Goal: Task Accomplishment & Management: Use online tool/utility

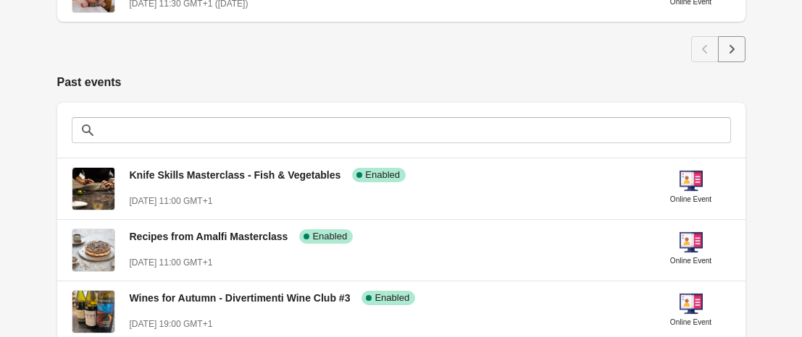
scroll to position [983, 0]
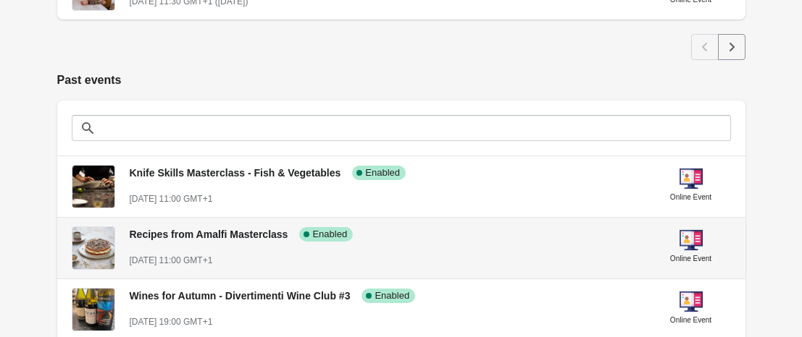
click at [371, 251] on div "Recipes from Amalfi Masterclass Success Complete Enabled [DATE] 11:00 GMT+1" at bounding box center [385, 241] width 510 height 53
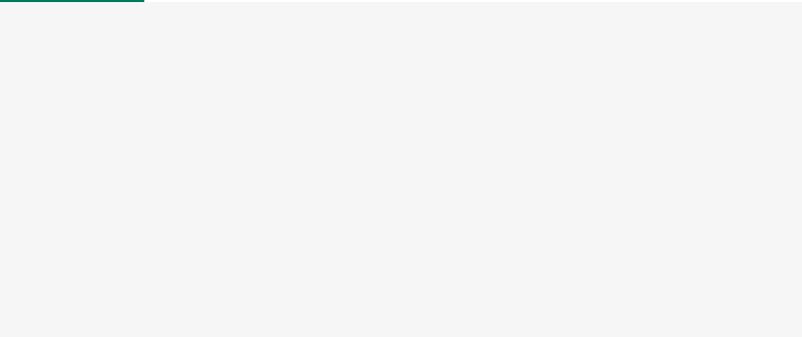
select select "US"
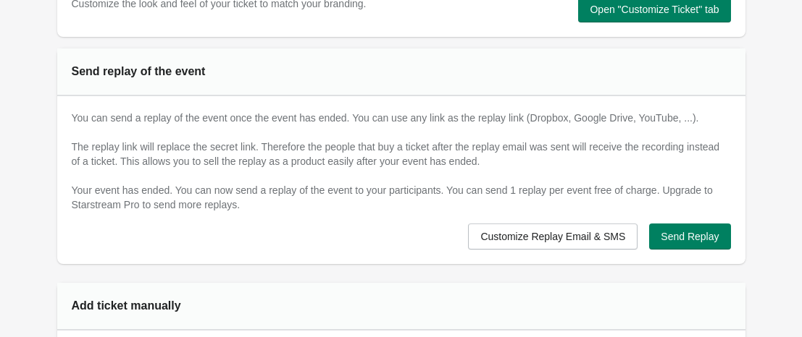
scroll to position [866, 0]
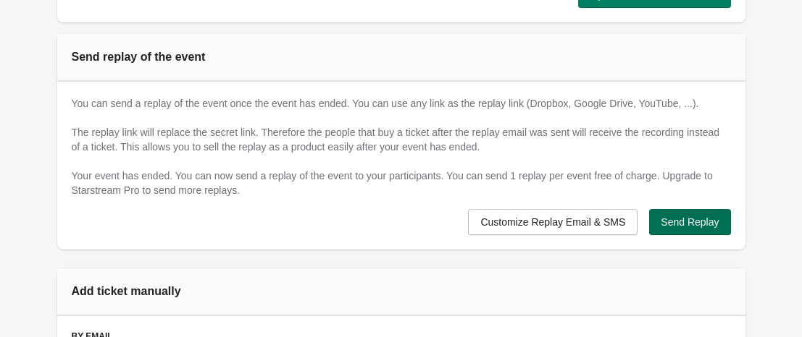
click at [655, 220] on button "Send Replay" at bounding box center [689, 222] width 81 height 26
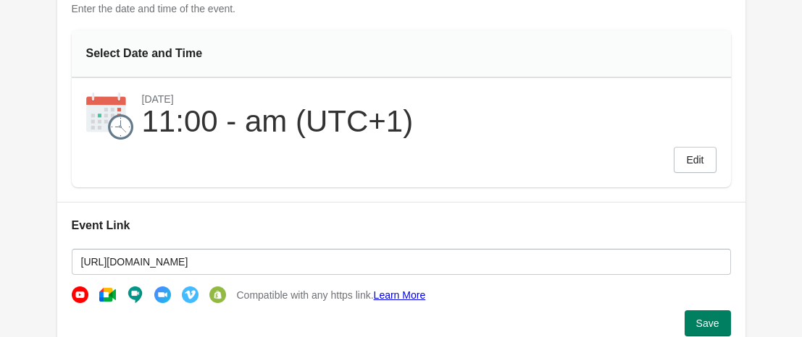
scroll to position [0, 0]
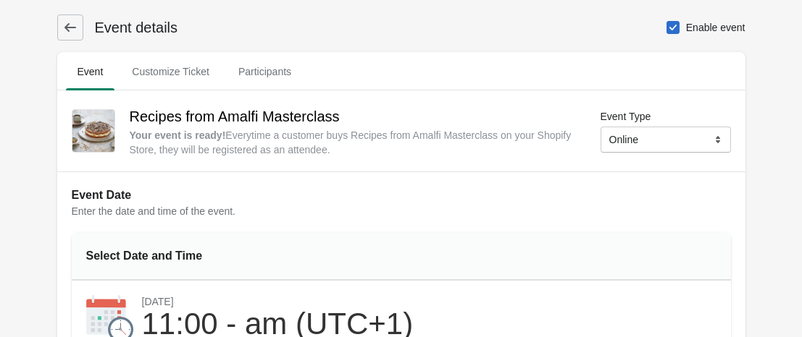
click at [67, 30] on icon at bounding box center [70, 27] width 12 height 9
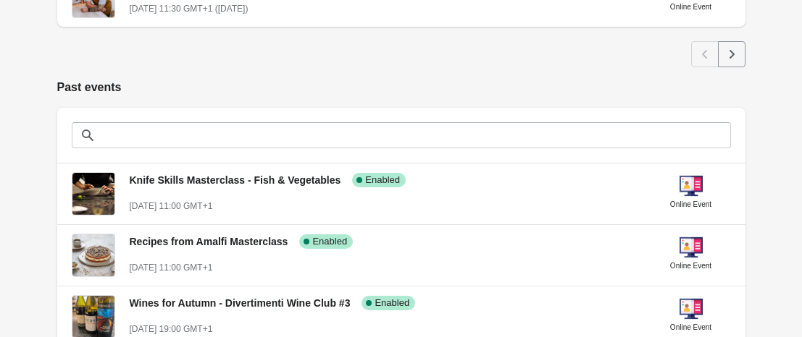
scroll to position [978, 0]
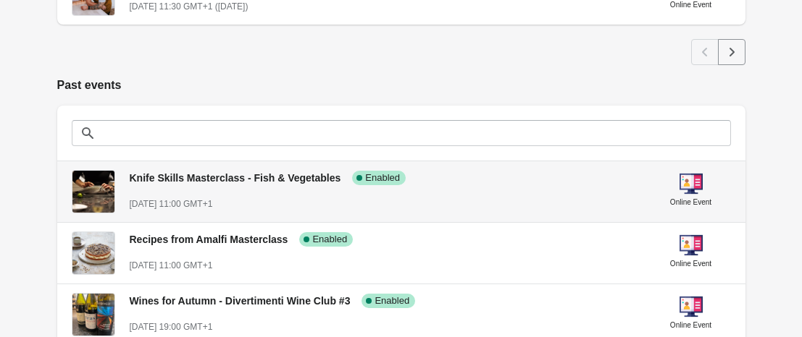
click at [286, 203] on div "[DATE] 11:00 GMT+1" at bounding box center [385, 204] width 510 height 14
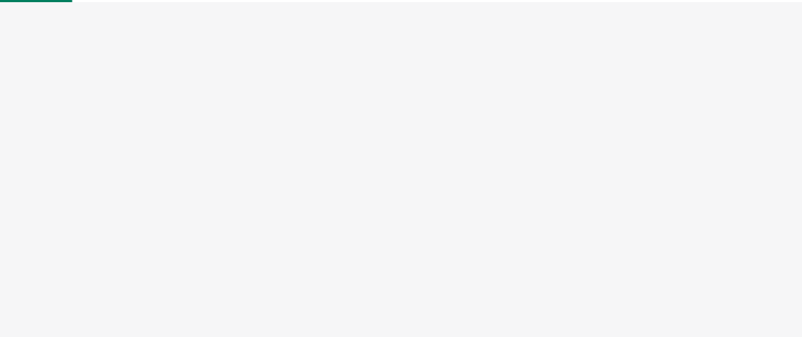
select select "US"
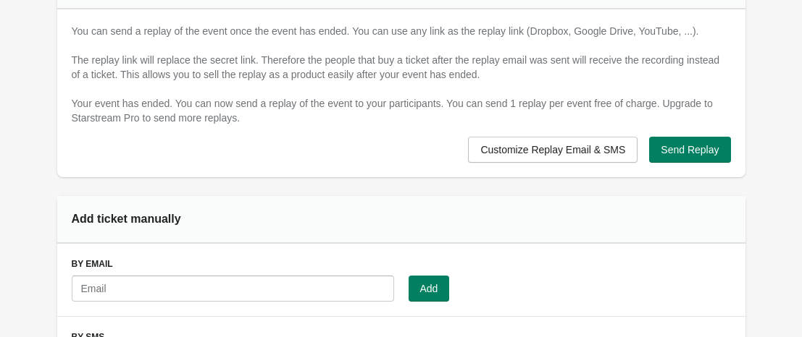
scroll to position [942, 0]
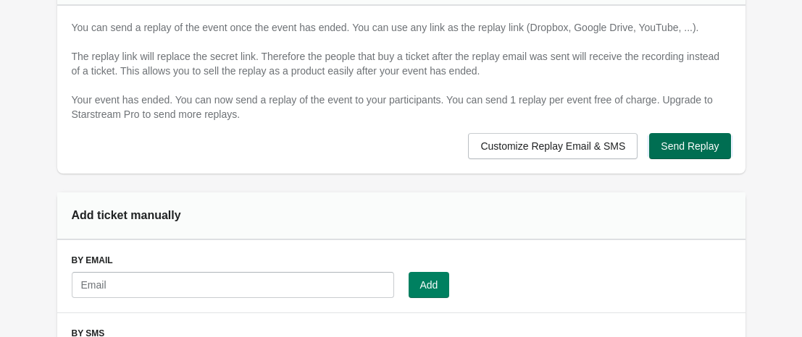
click at [717, 143] on span "Send Replay" at bounding box center [689, 146] width 58 height 12
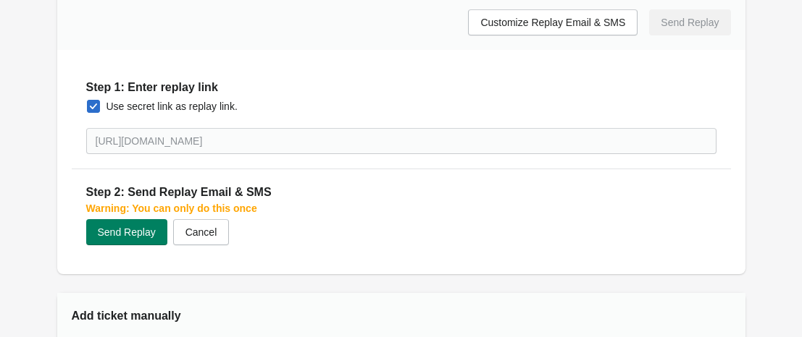
scroll to position [1069, 0]
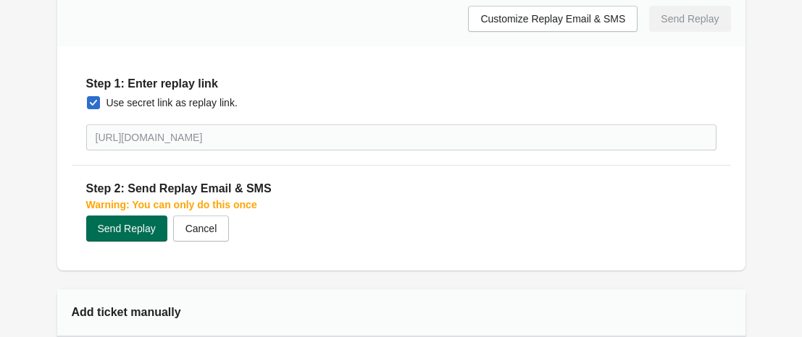
click at [142, 230] on span "Send Replay" at bounding box center [127, 229] width 58 height 12
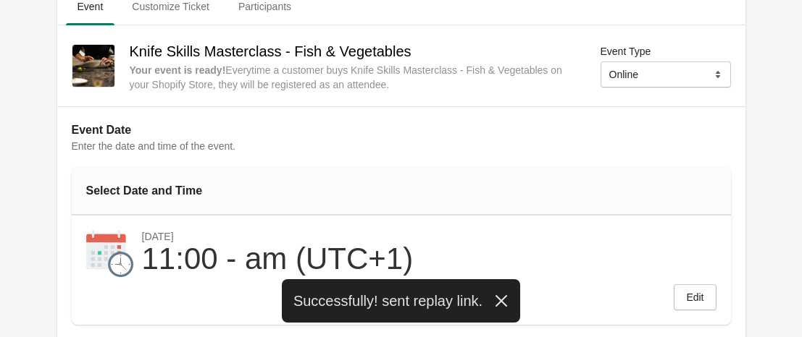
scroll to position [0, 0]
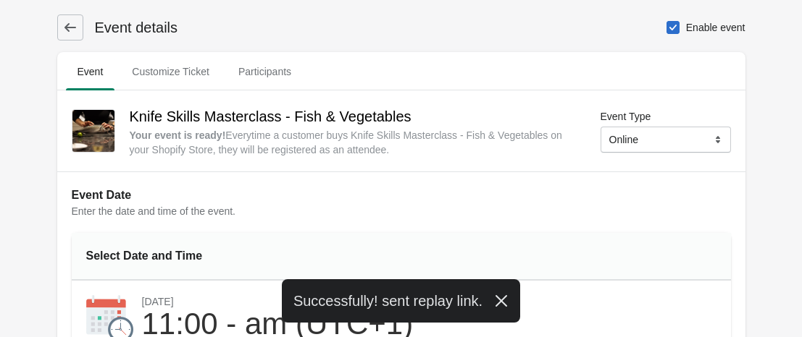
click at [71, 25] on icon at bounding box center [70, 27] width 14 height 14
